Goal: Information Seeking & Learning: Learn about a topic

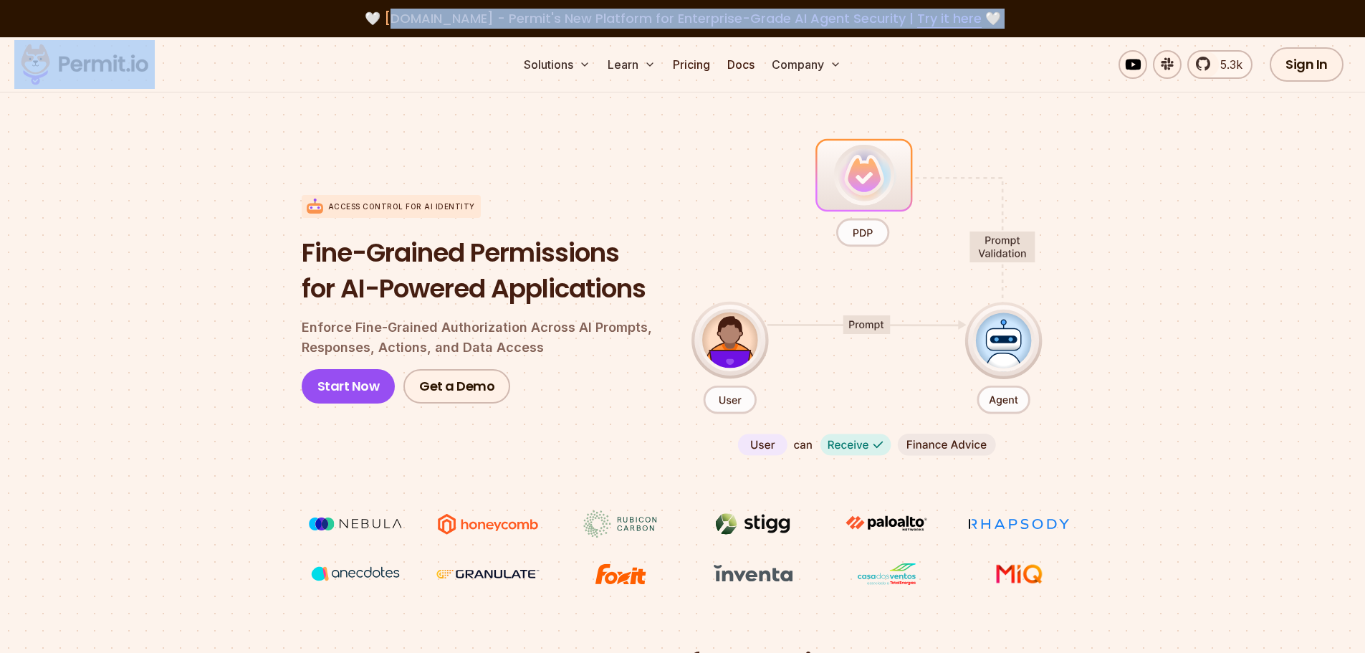
drag, startPoint x: 410, startPoint y: 16, endPoint x: 358, endPoint y: 55, distance: 65.5
drag, startPoint x: 318, startPoint y: 62, endPoint x: 318, endPoint y: 54, distance: 7.9
click at [318, 61] on div "Solutions Learn Pricing Docs Company 5.3k Sign In Start Now" at bounding box center [682, 64] width 1365 height 55
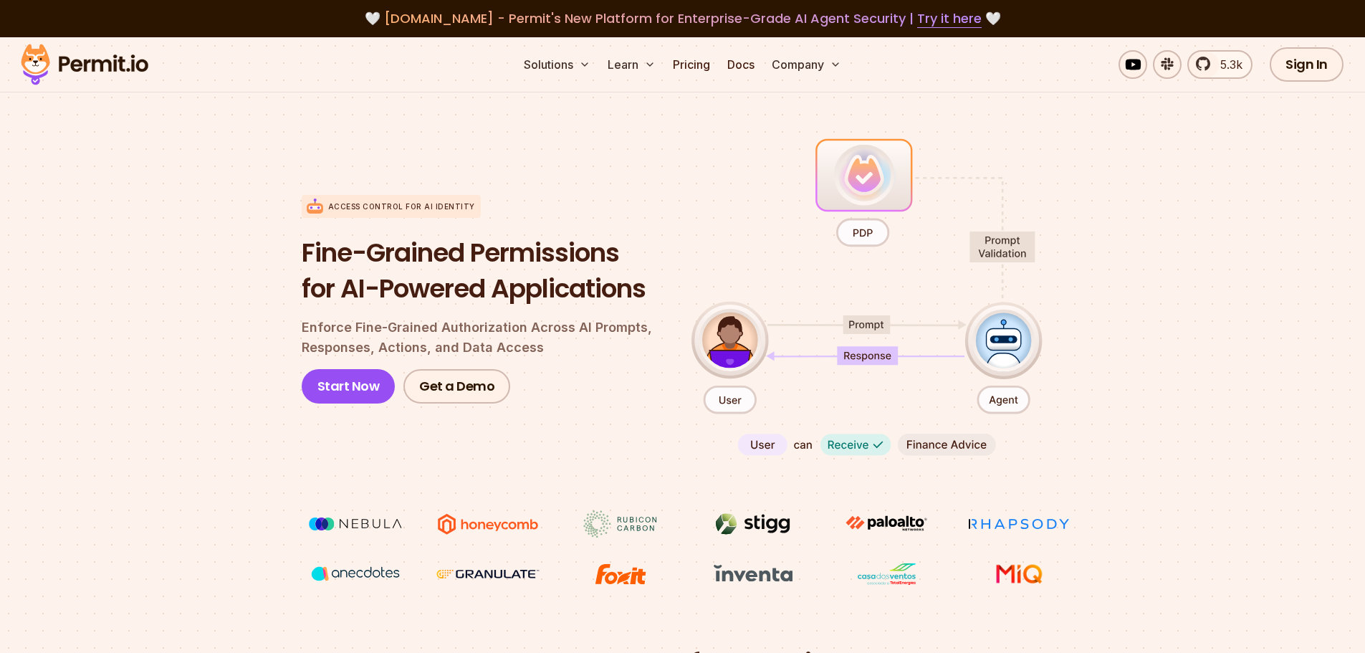
click at [396, 10] on span "[DOMAIN_NAME] - Permit's New Platform for Enterprise-Grade AI Agent Security | …" at bounding box center [683, 18] width 598 height 18
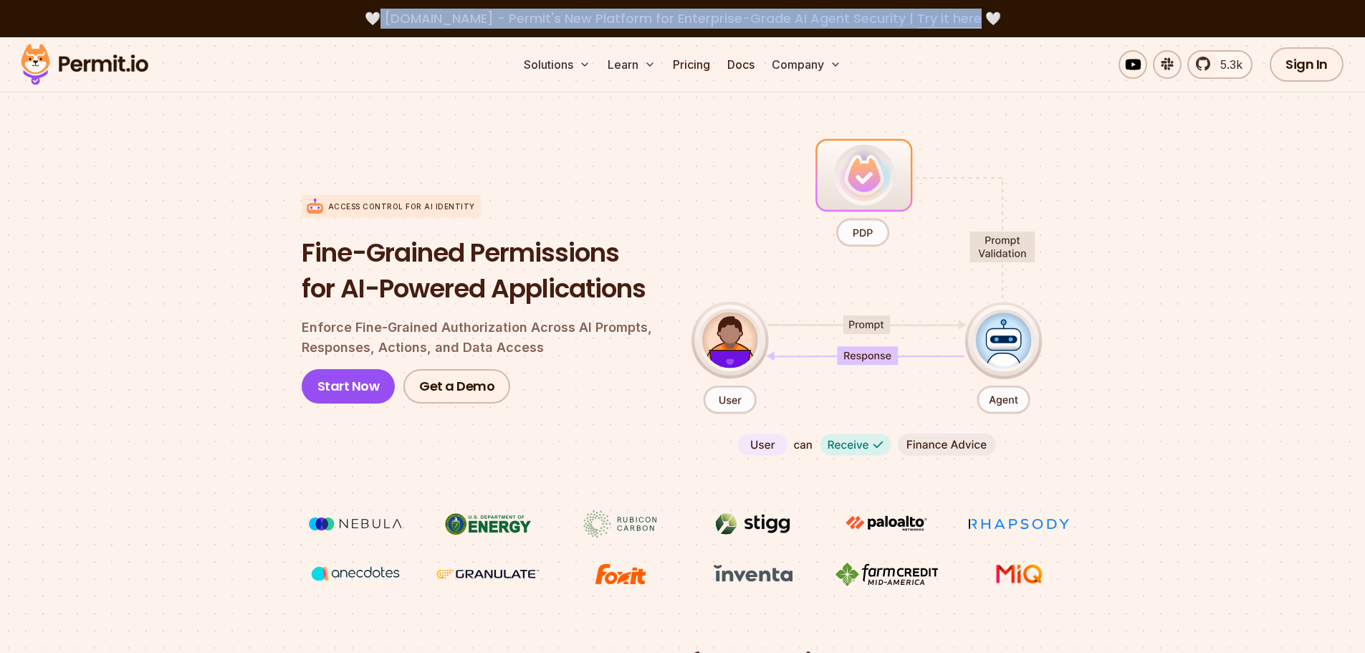
drag, startPoint x: 393, startPoint y: 14, endPoint x: 969, endPoint y: 4, distance: 576.3
click at [969, 4] on div "🤍 [DOMAIN_NAME] - Permit's New Platform for Enterprise-Grade AI Agent Security …" at bounding box center [682, 18] width 1365 height 37
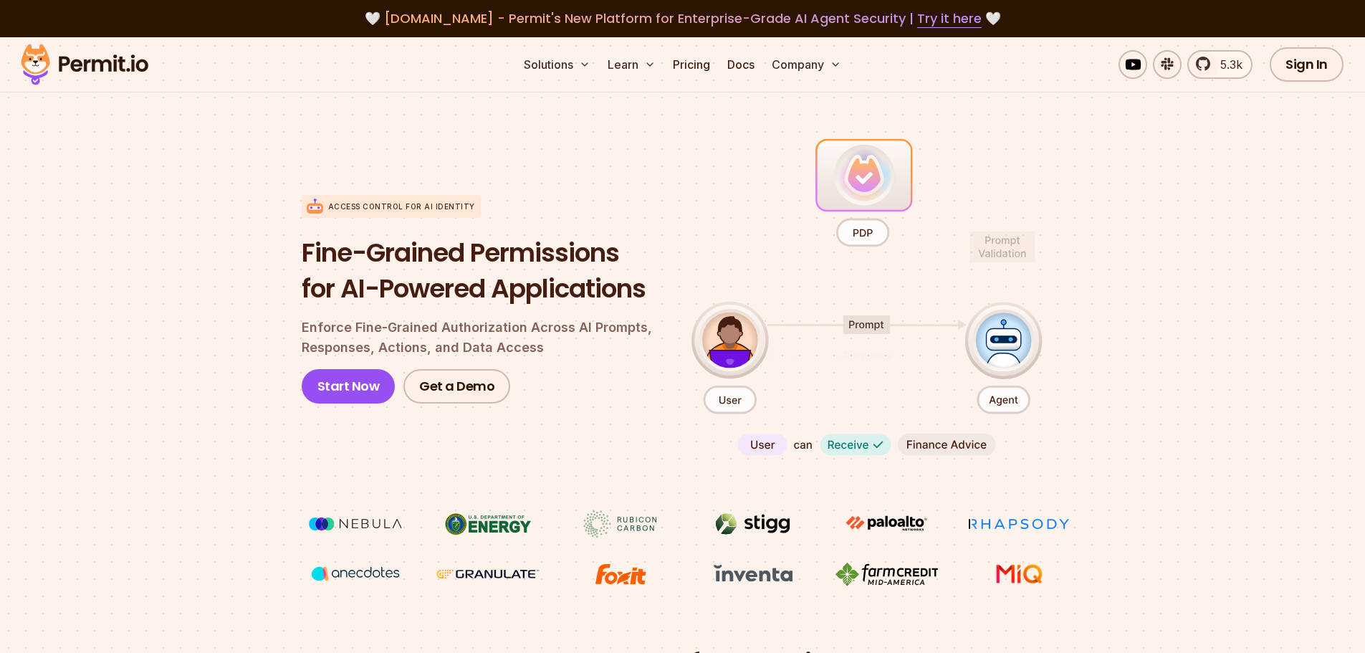
click at [1259, 128] on section "Access control for AI Identity Fine-Grained Permissions for AI-Powered Applicat…" at bounding box center [682, 361] width 1365 height 568
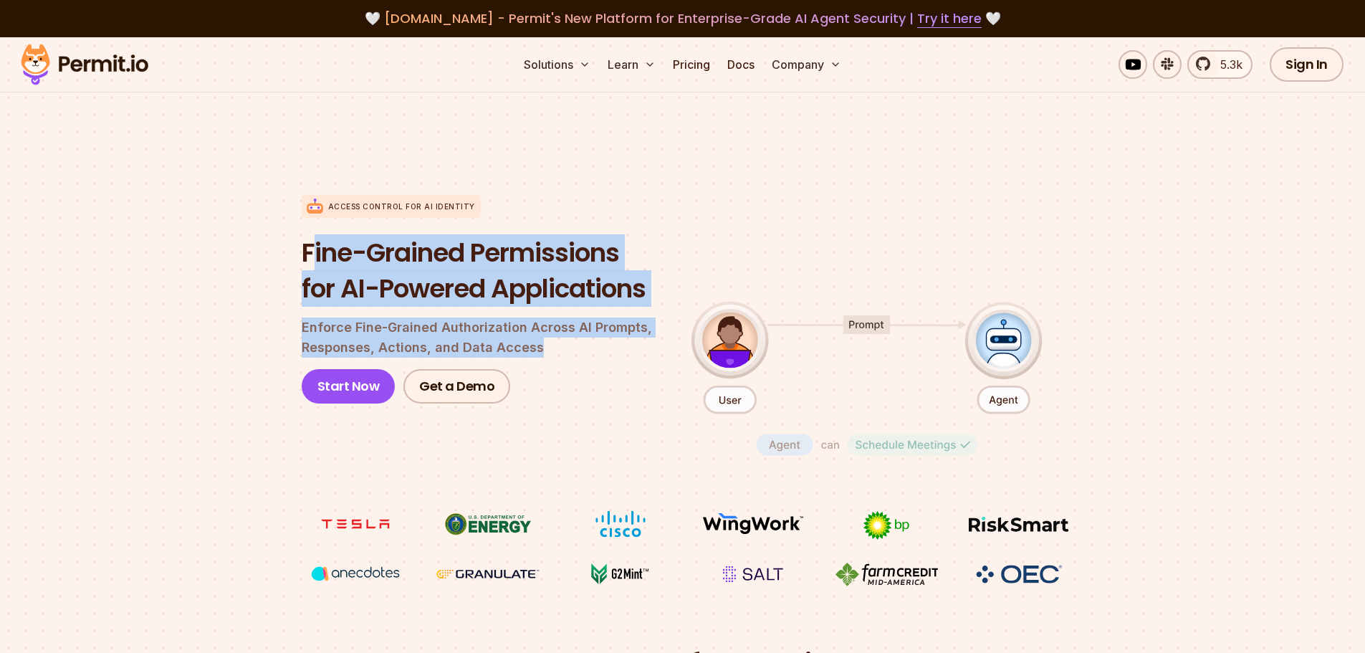
drag, startPoint x: 318, startPoint y: 237, endPoint x: 558, endPoint y: 341, distance: 262.6
click at [558, 341] on div "Fine-Grained Permissions for AI-Powered Applications Enforce Fine-Grained Autho…" at bounding box center [485, 319] width 367 height 168
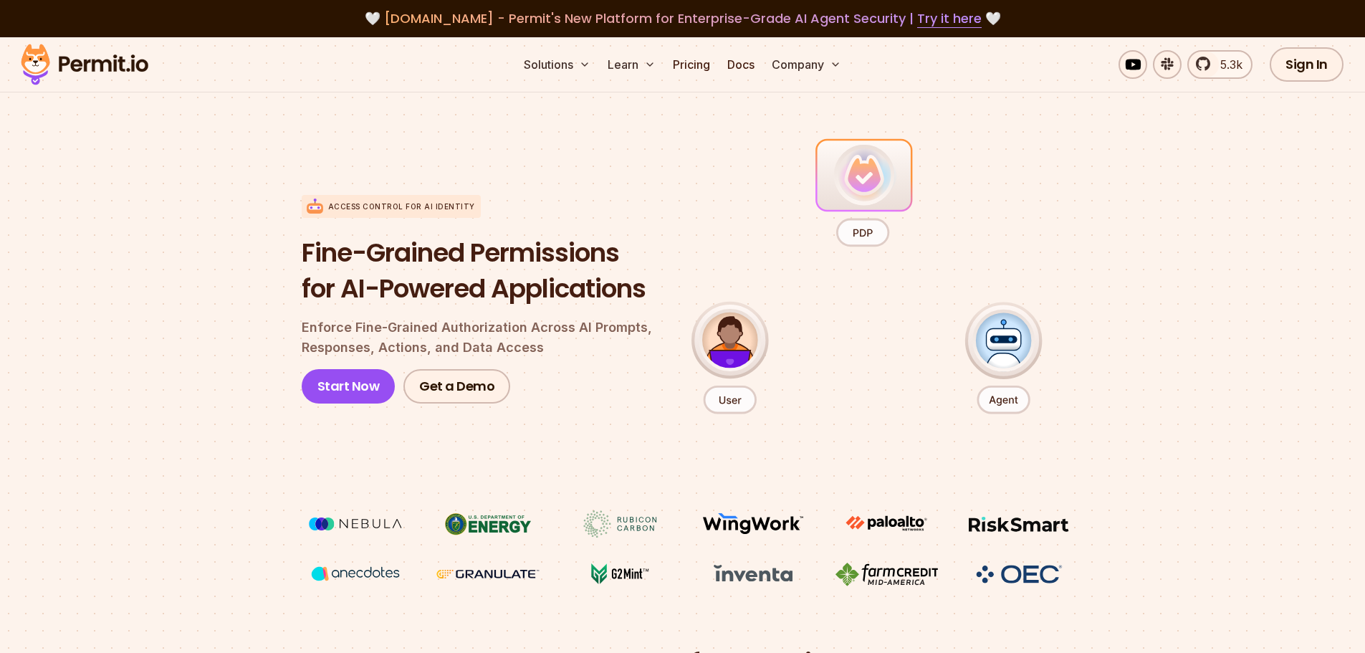
click at [1254, 281] on section "Access control for AI Identity Fine-Grained Permissions for AI-Powered Applicat…" at bounding box center [682, 361] width 1365 height 568
